Goal: Navigation & Orientation: Find specific page/section

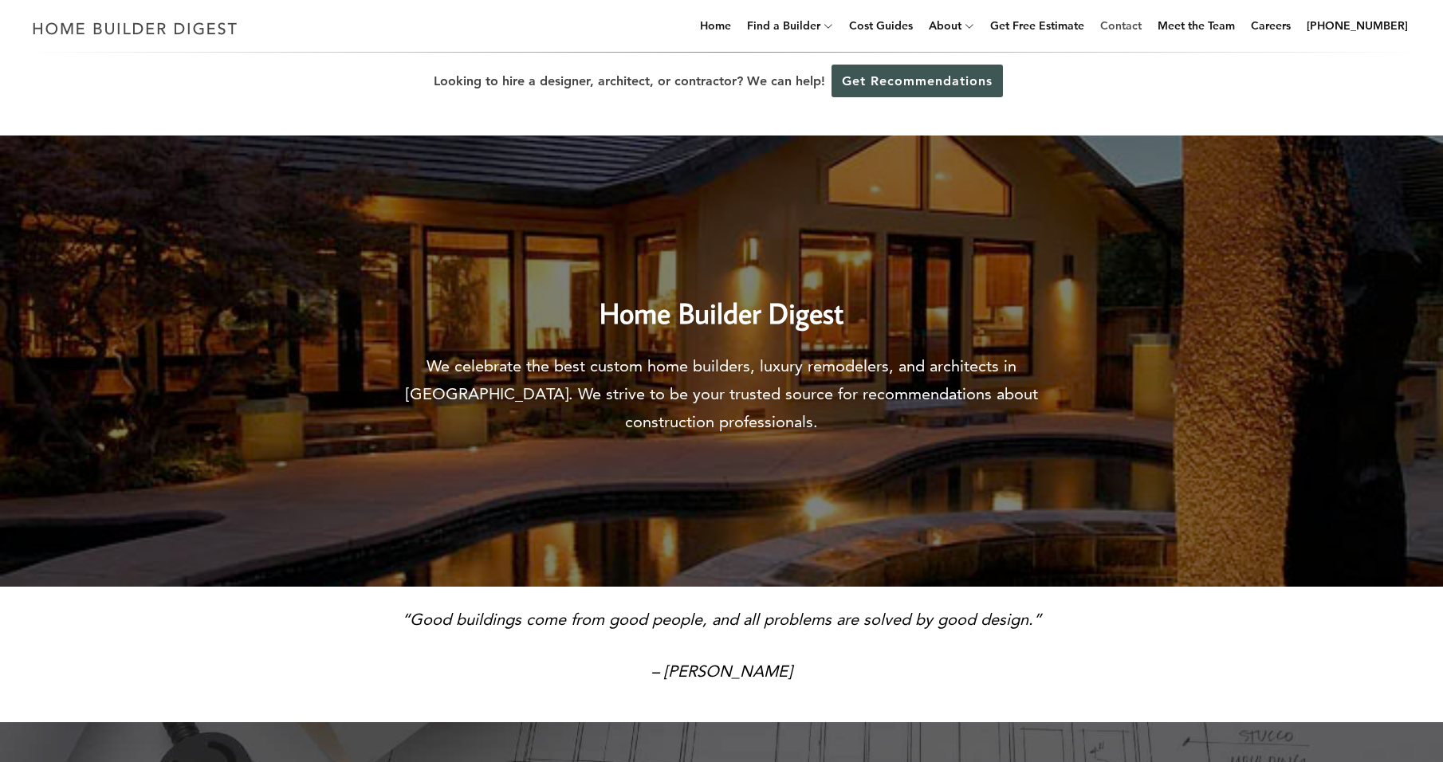
click at [1129, 20] on link "Contact" at bounding box center [1121, 25] width 54 height 51
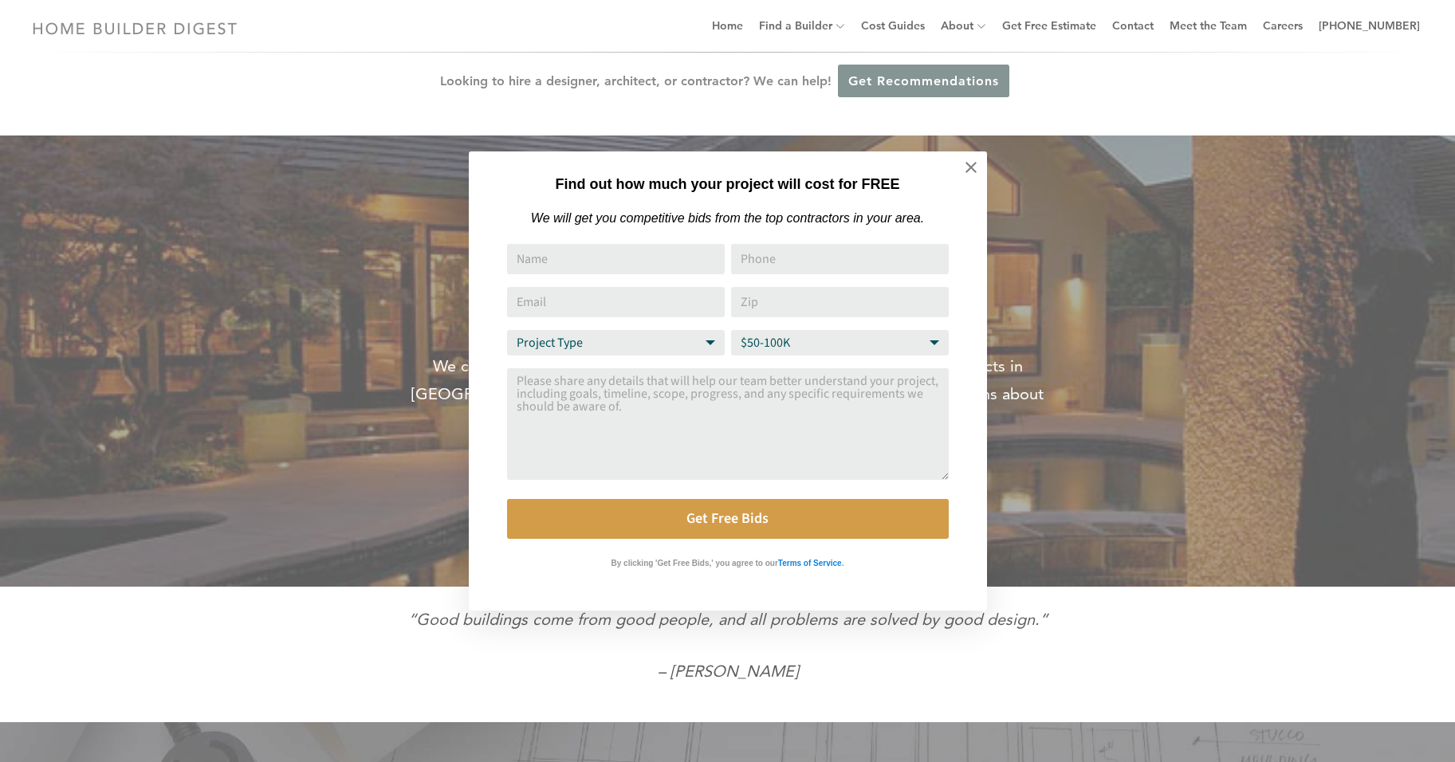
drag, startPoint x: 1129, startPoint y: 20, endPoint x: 175, endPoint y: 155, distance: 963.3
click at [175, 155] on div "Find out how much your project will cost for FREE We will get you competitive b…" at bounding box center [727, 381] width 1455 height 762
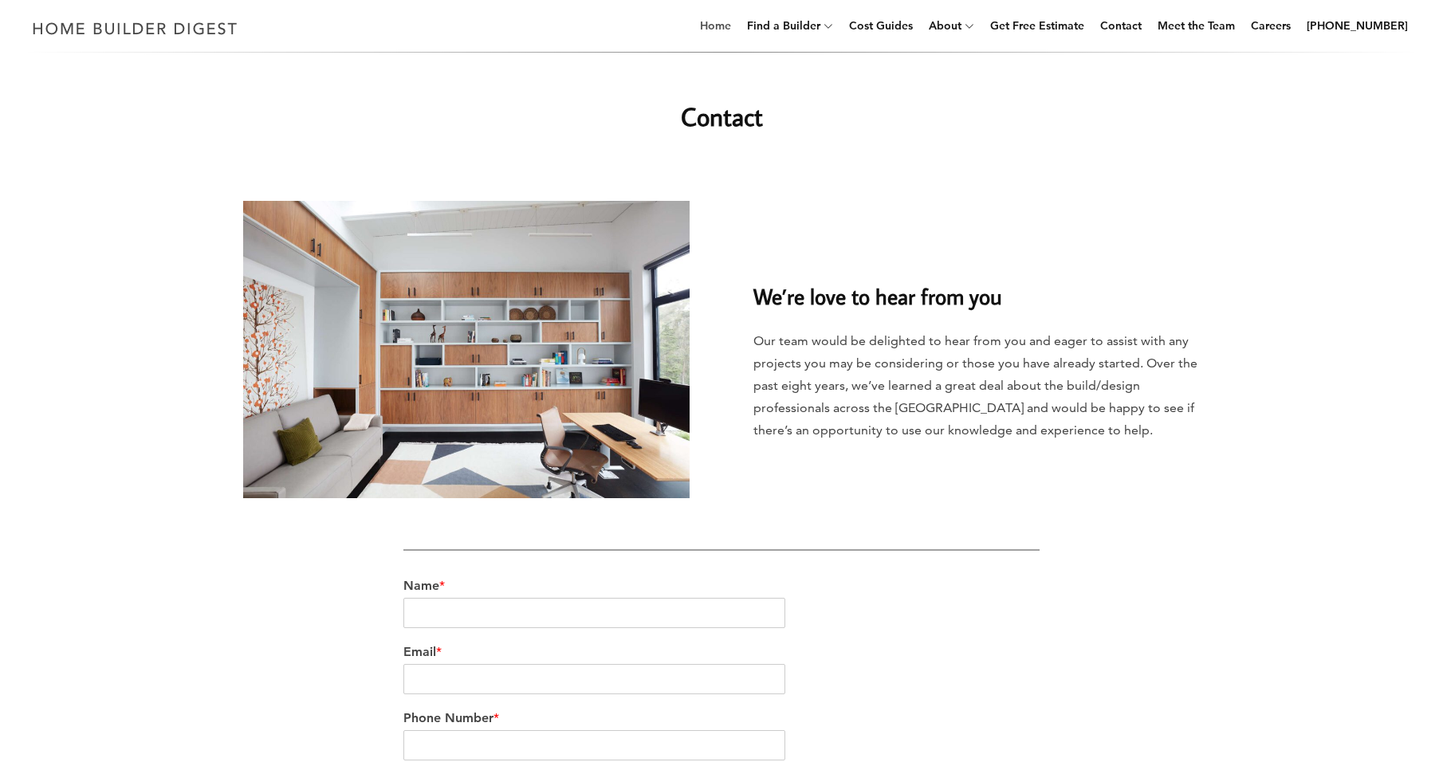
click at [722, 22] on link "Home" at bounding box center [716, 25] width 44 height 51
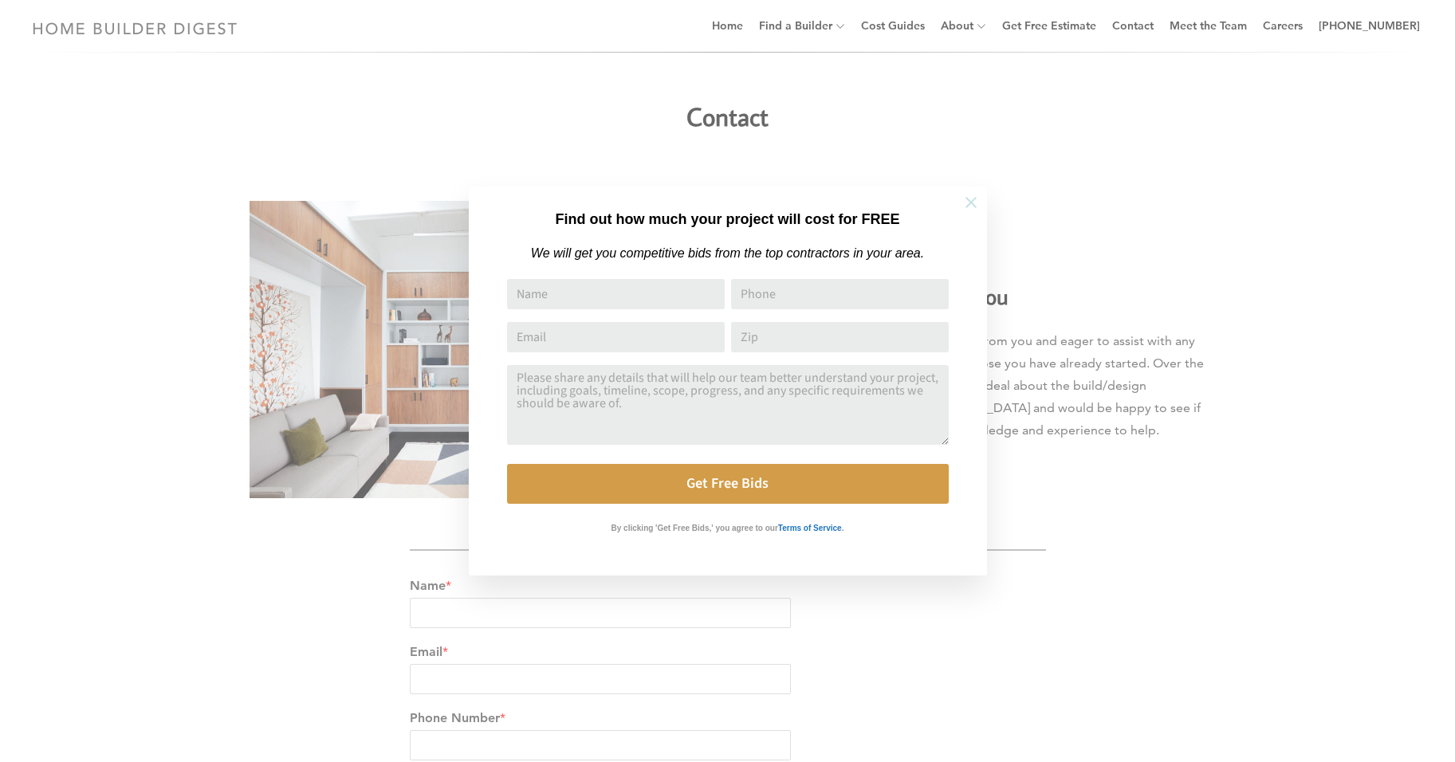
click at [971, 203] on icon at bounding box center [971, 202] width 11 height 11
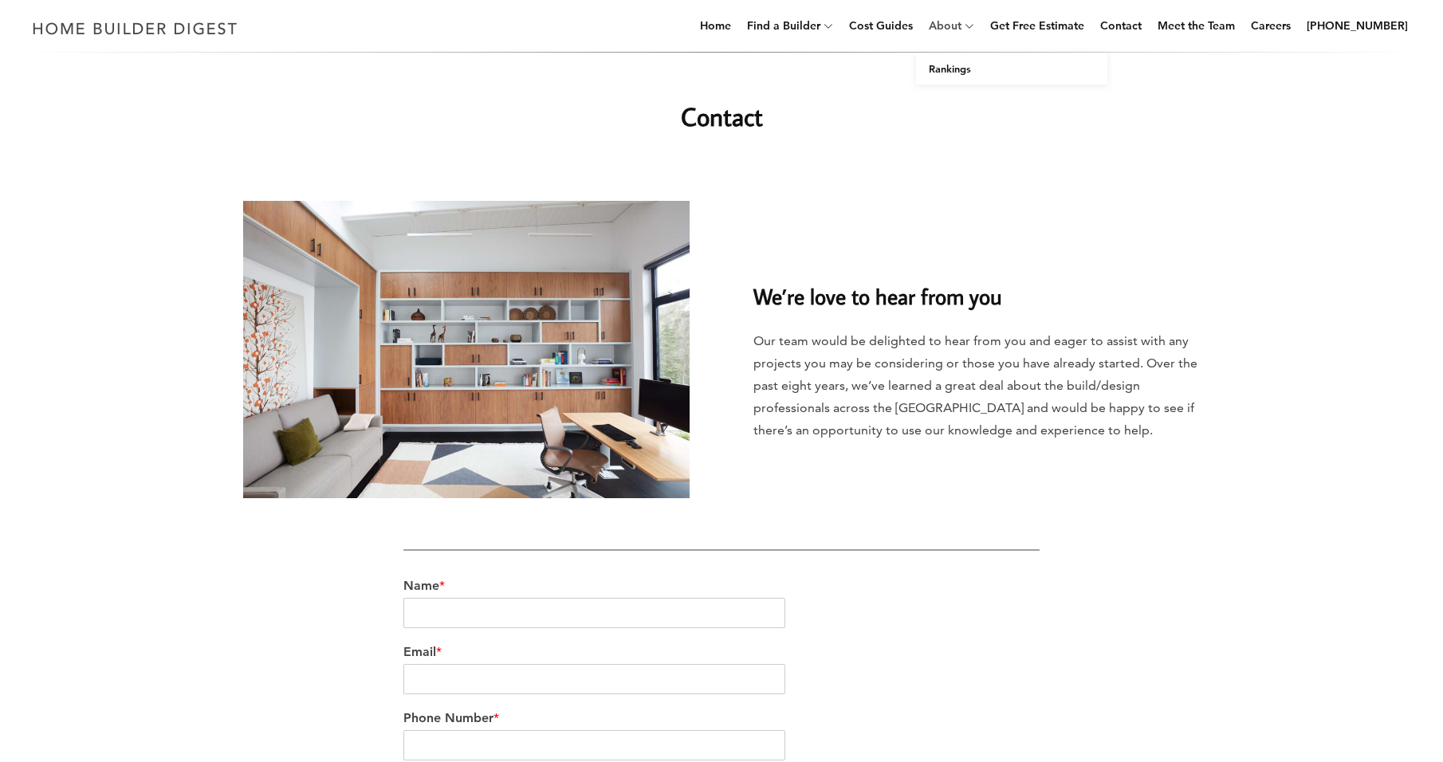
click at [962, 29] on link "About" at bounding box center [942, 25] width 39 height 51
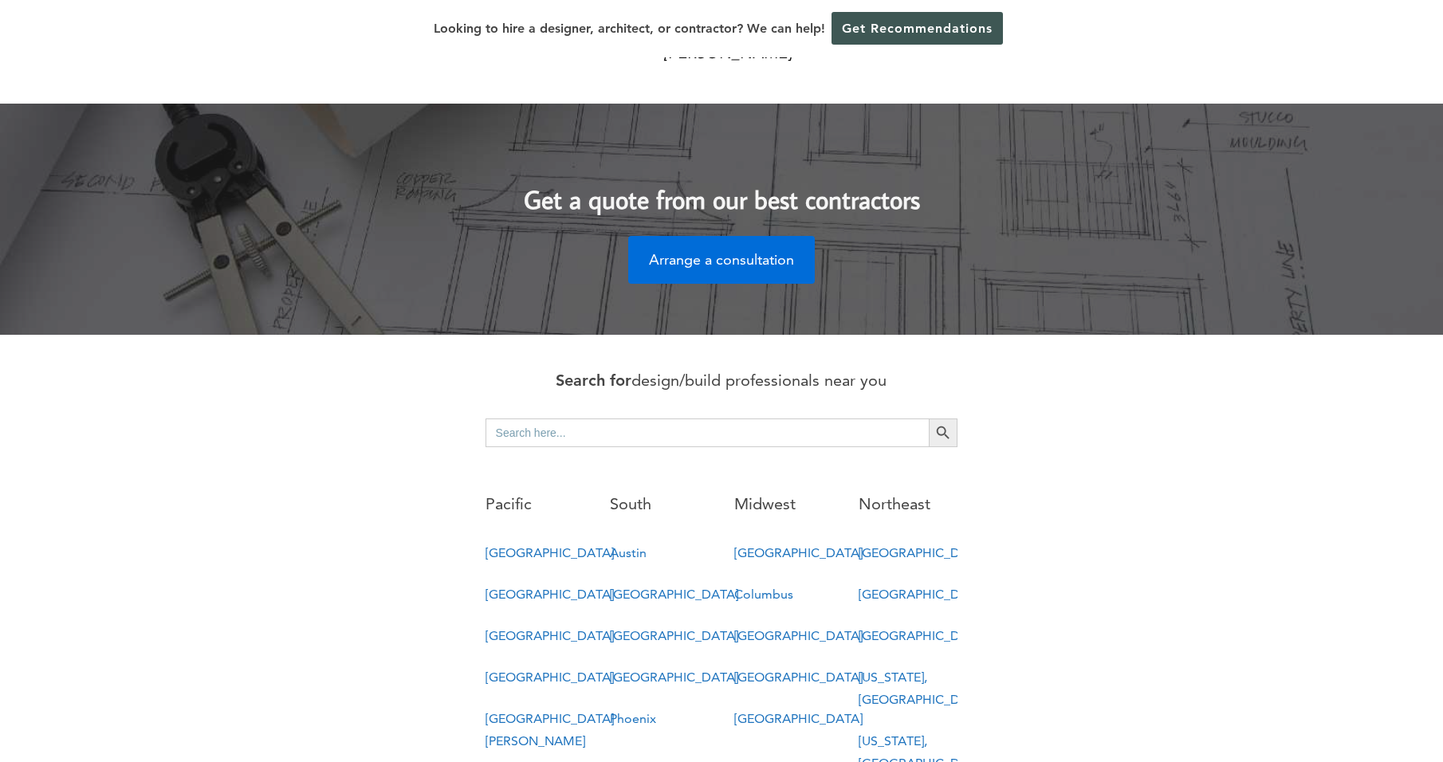
scroll to position [568, 0]
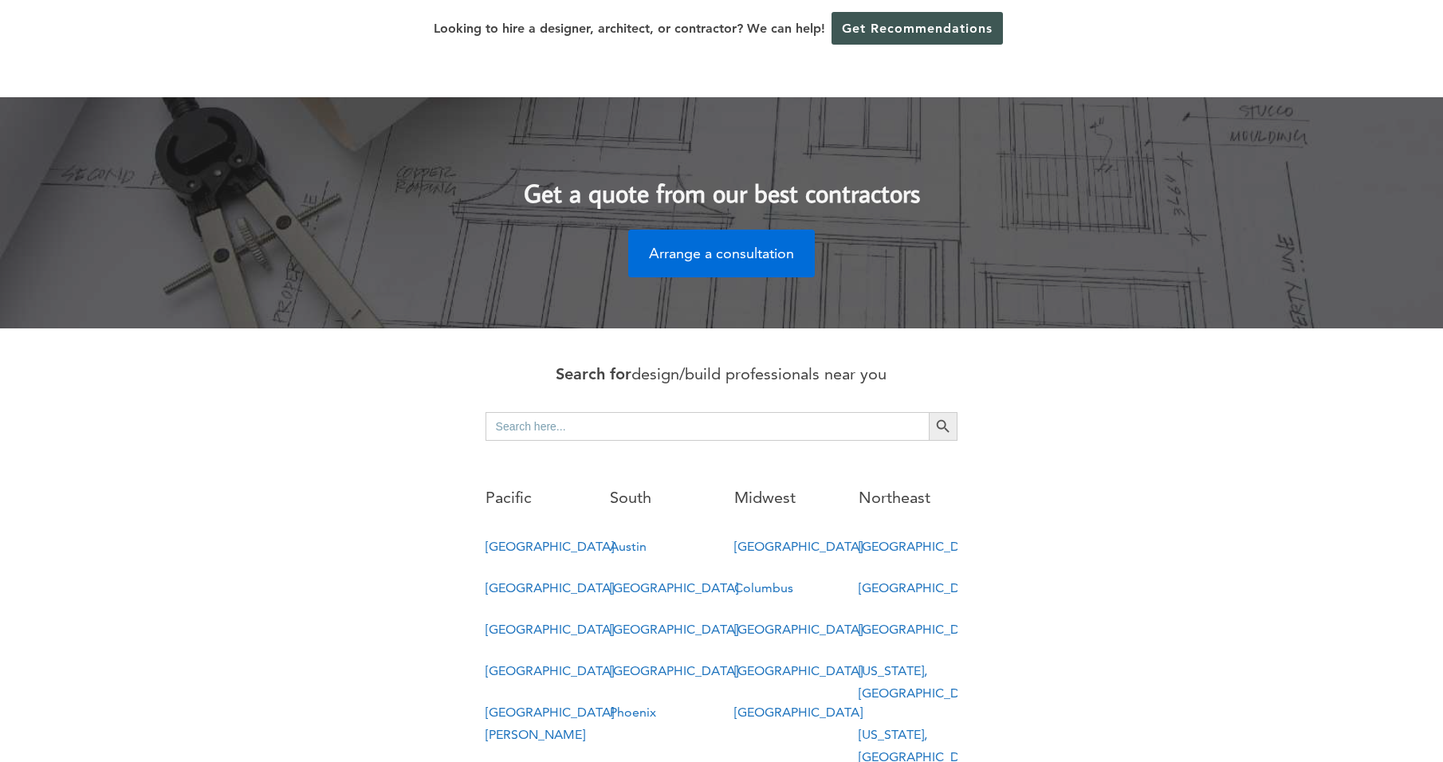
click at [523, 539] on link "[GEOGRAPHIC_DATA]" at bounding box center [550, 546] width 128 height 15
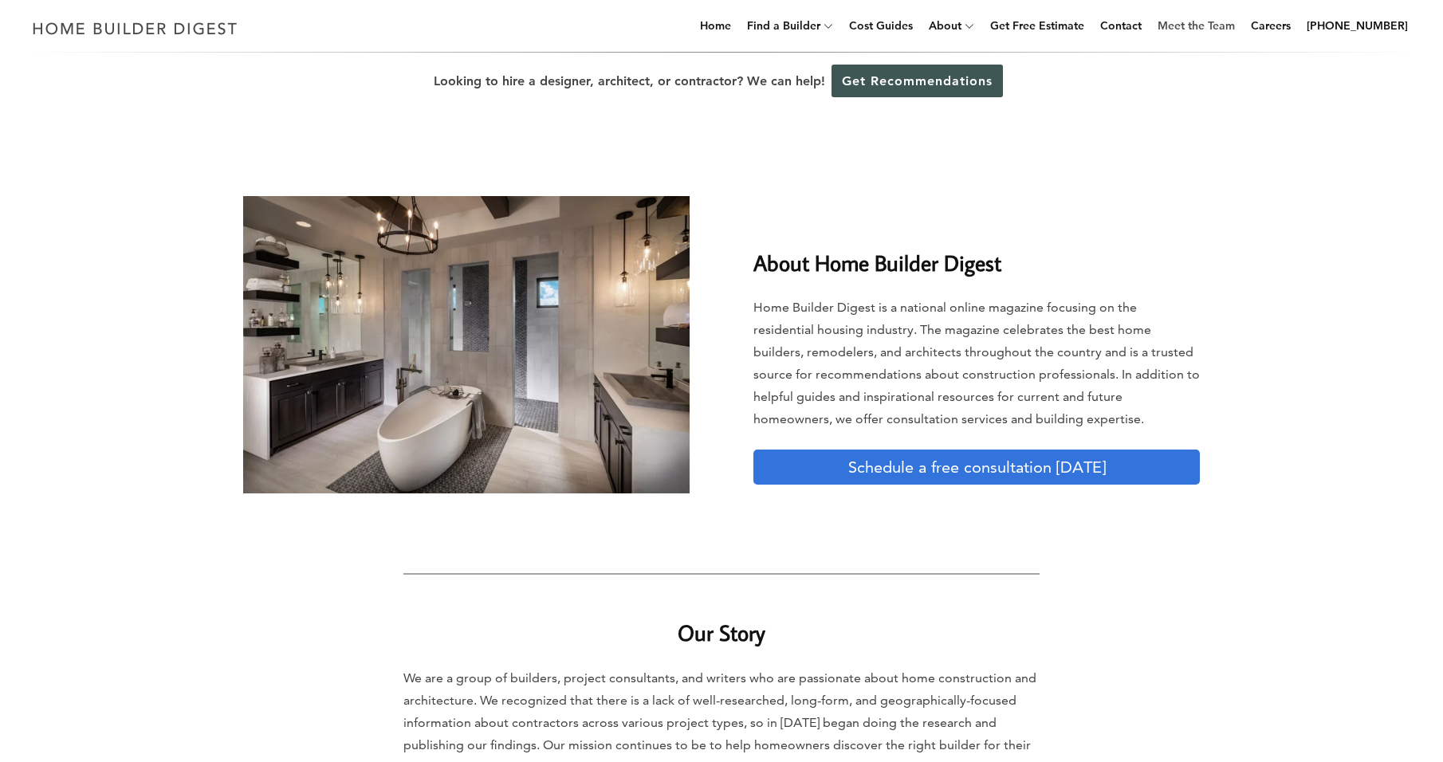
click at [1202, 26] on link "Meet the Team" at bounding box center [1196, 25] width 90 height 51
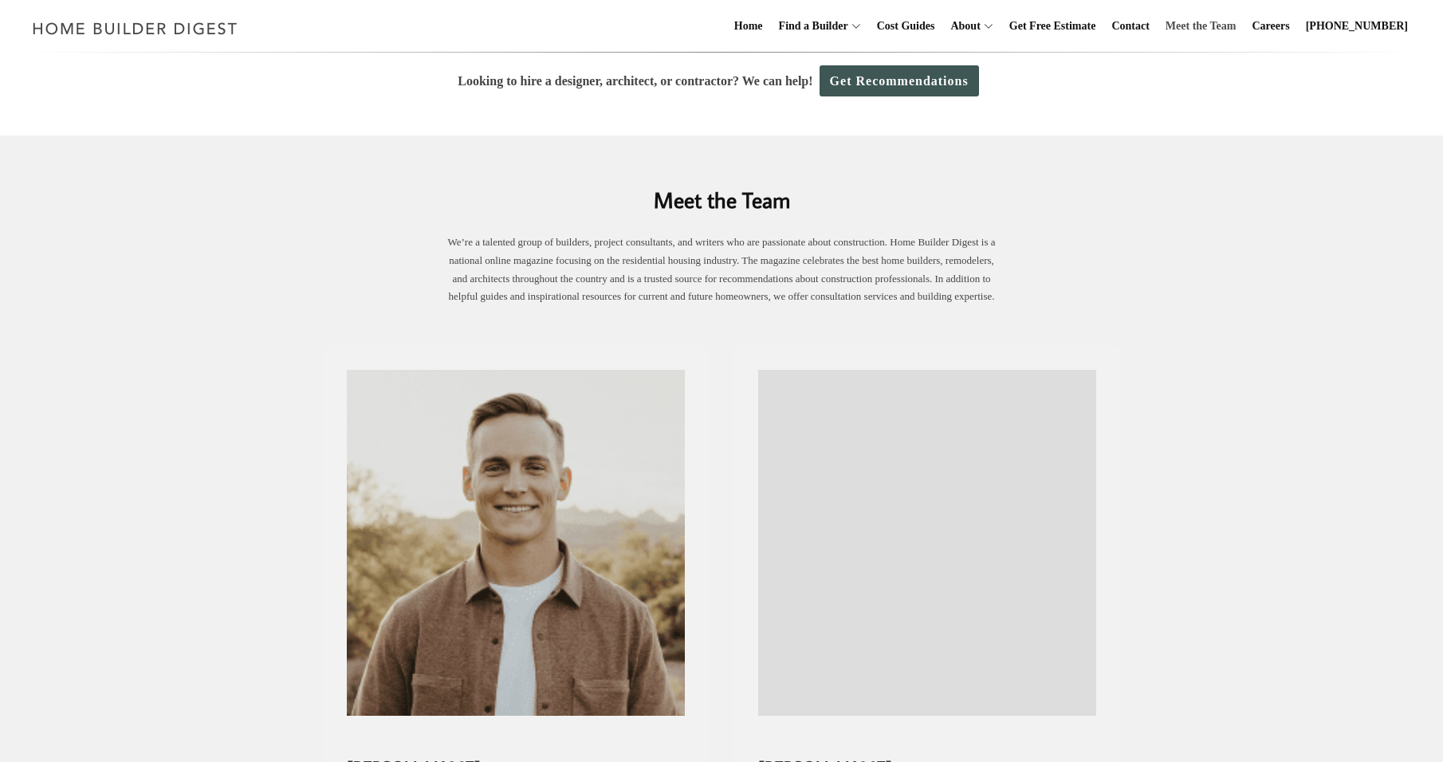
click at [1202, 26] on link "Meet the Team" at bounding box center [1201, 26] width 84 height 51
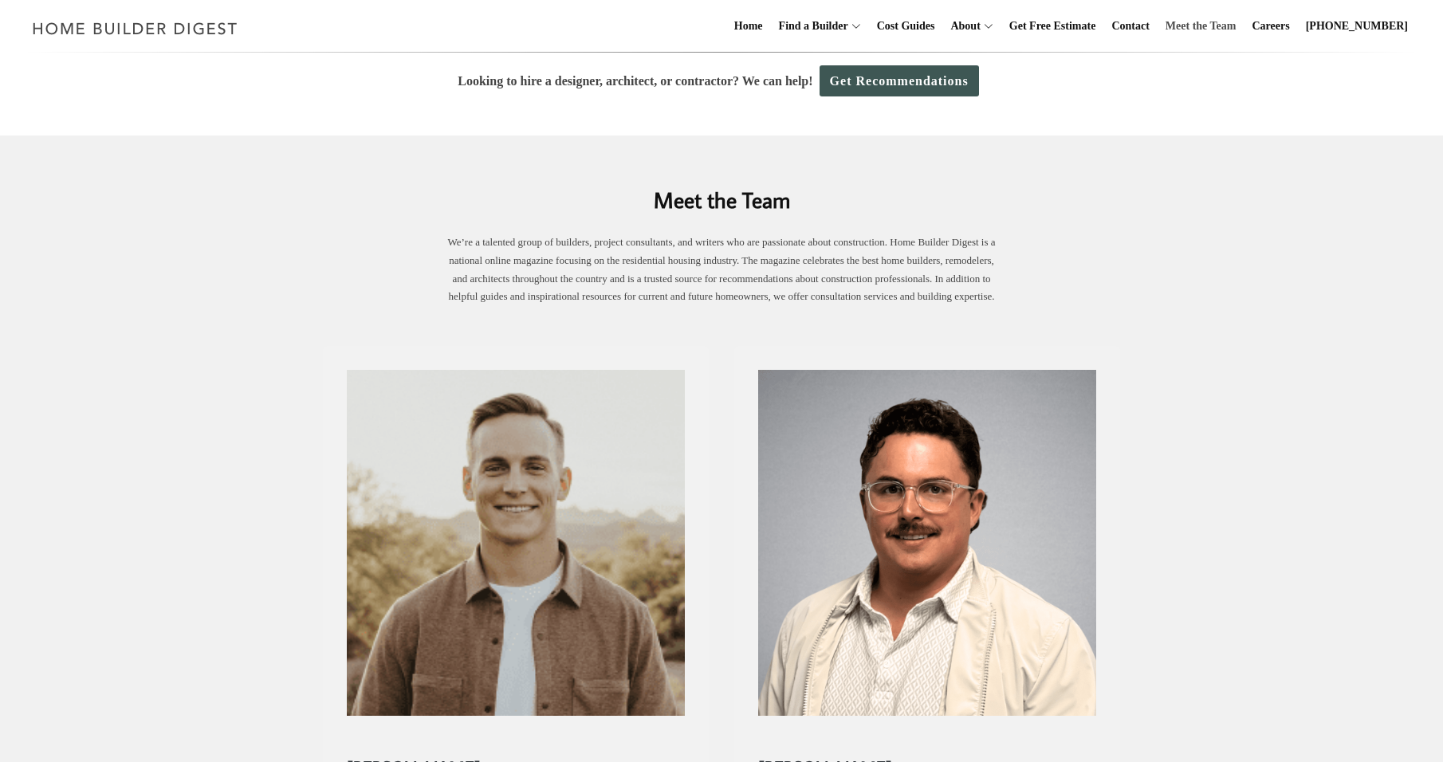
click at [1202, 26] on link "Meet the Team" at bounding box center [1201, 26] width 84 height 51
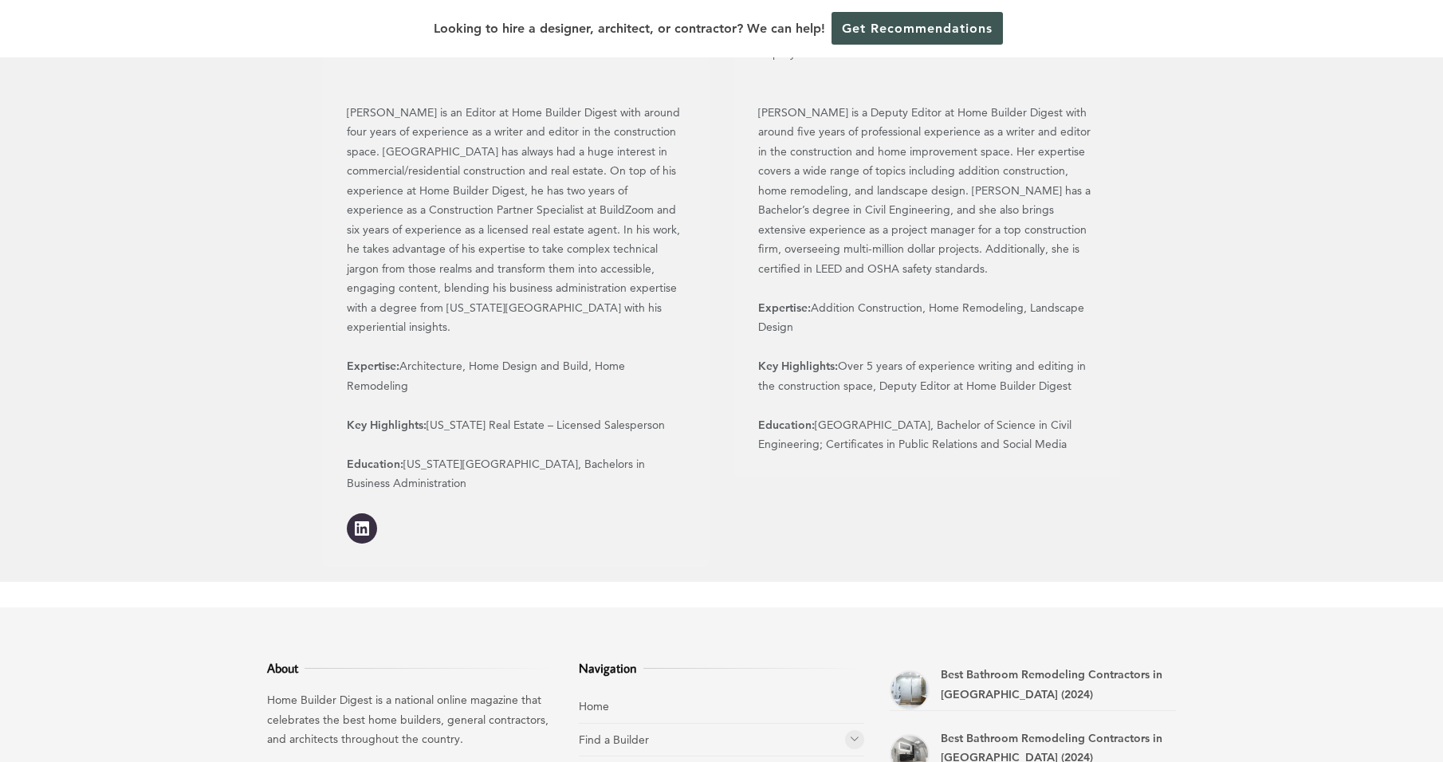
scroll to position [189, 0]
